Goal: Information Seeking & Learning: Learn about a topic

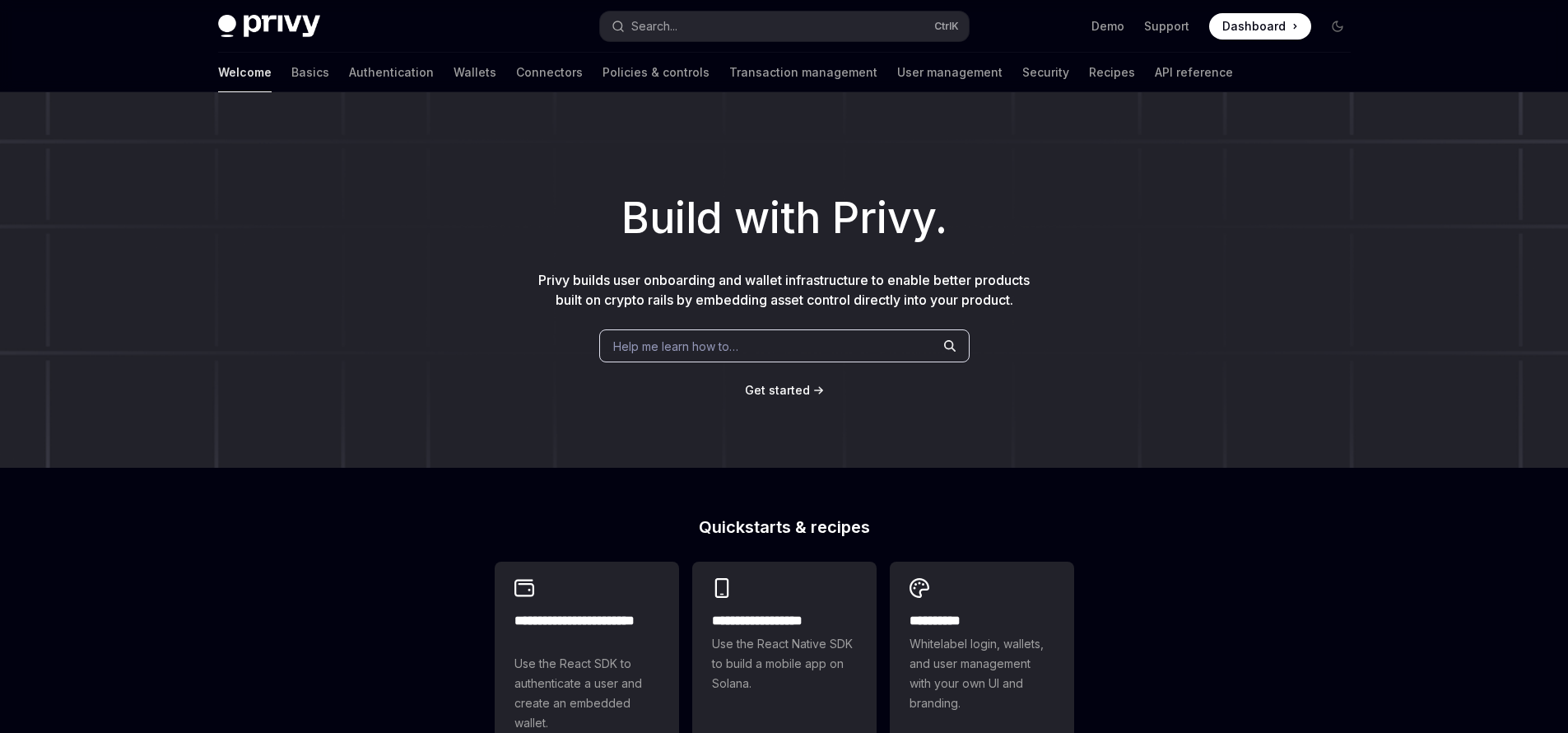
click at [1277, 30] on span "Dashboard" at bounding box center [1253, 26] width 64 height 17
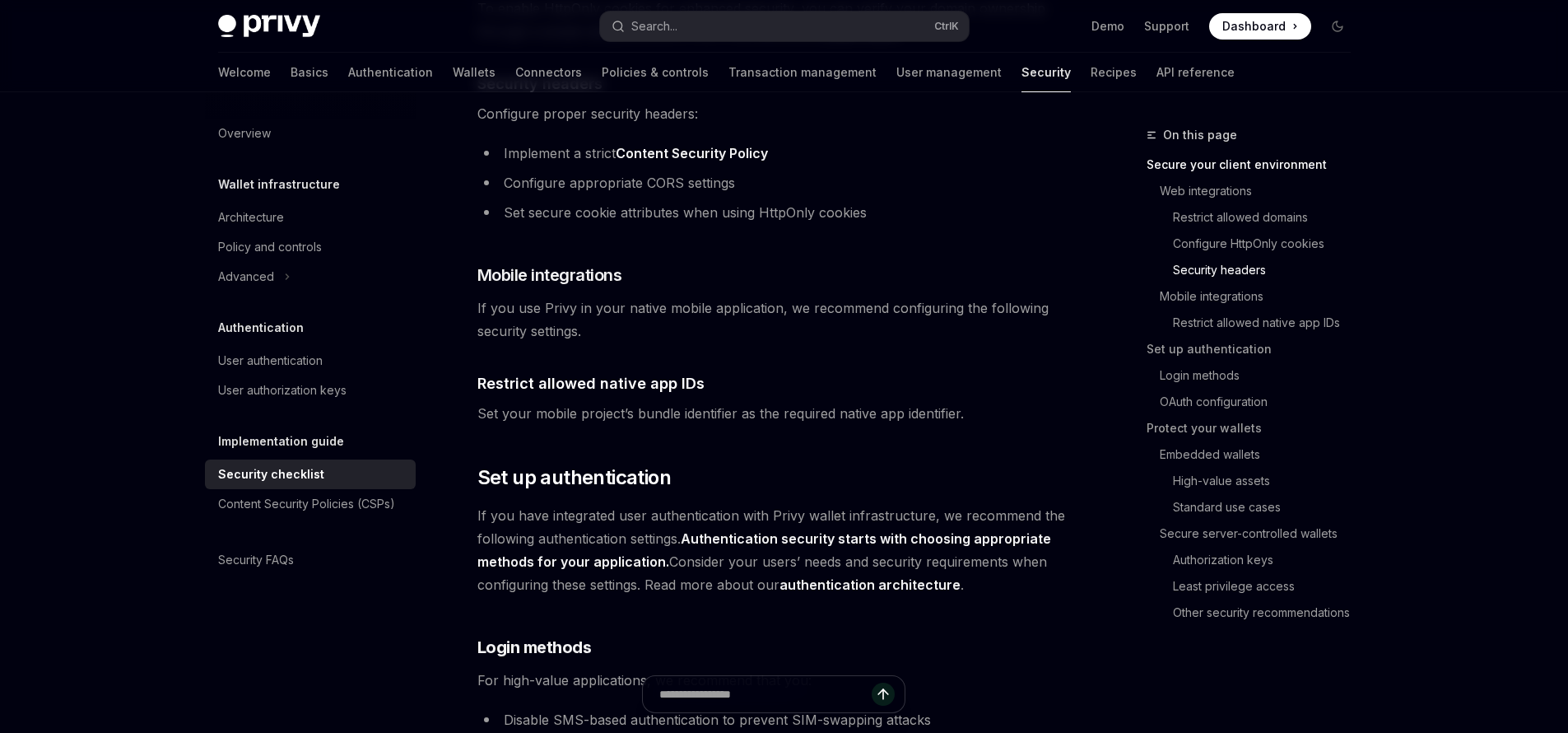
scroll to position [1185, 0]
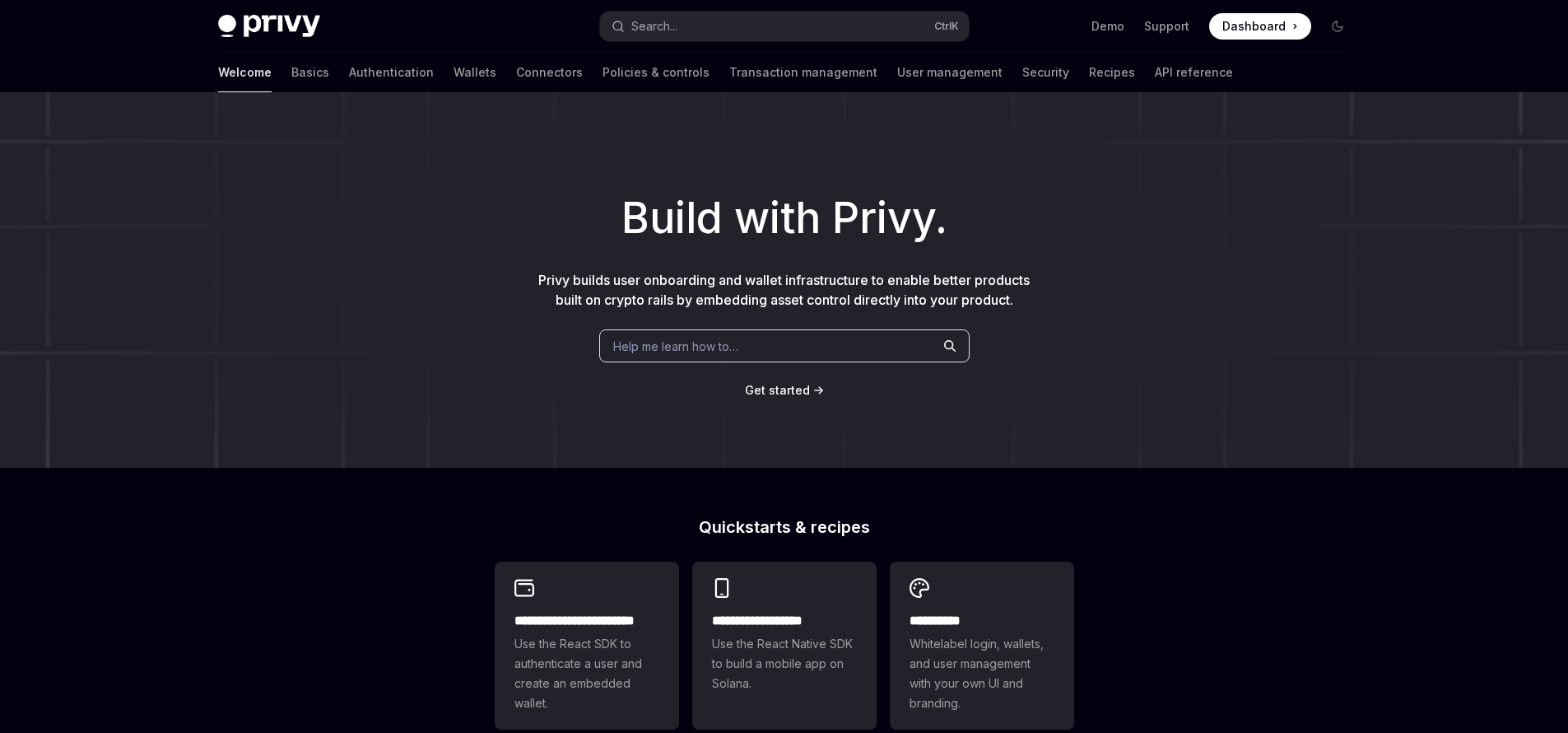
type textarea "*"
